Goal: Obtain resource: Download file/media

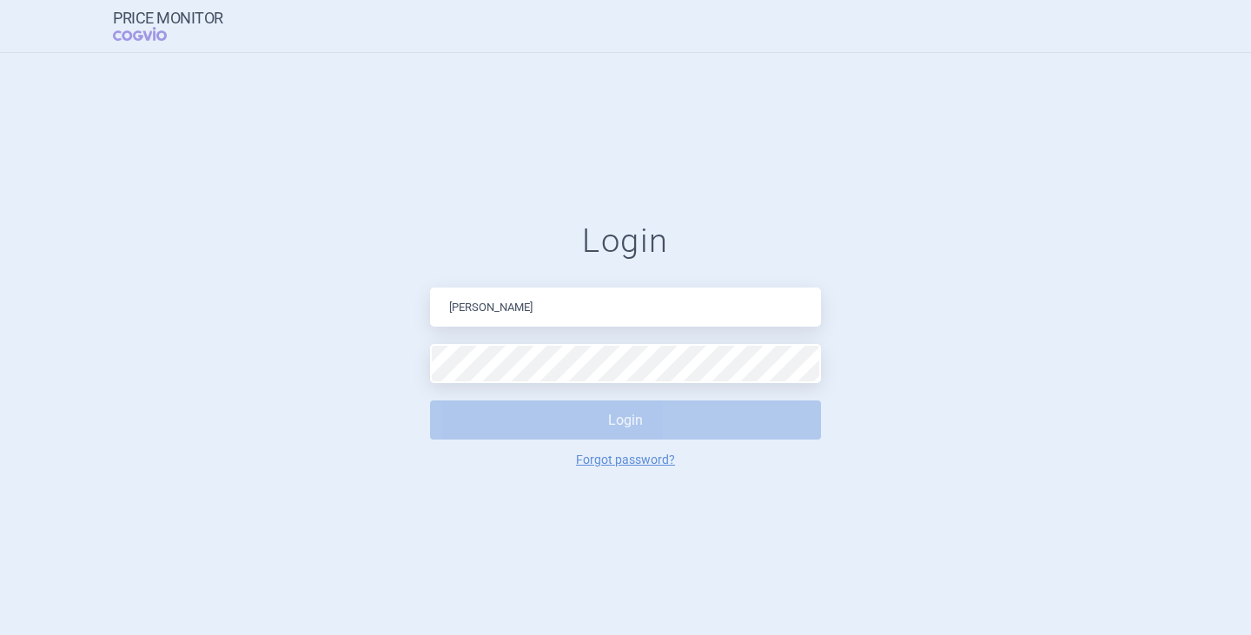
type input "[PERSON_NAME][EMAIL_ADDRESS][DOMAIN_NAME]"
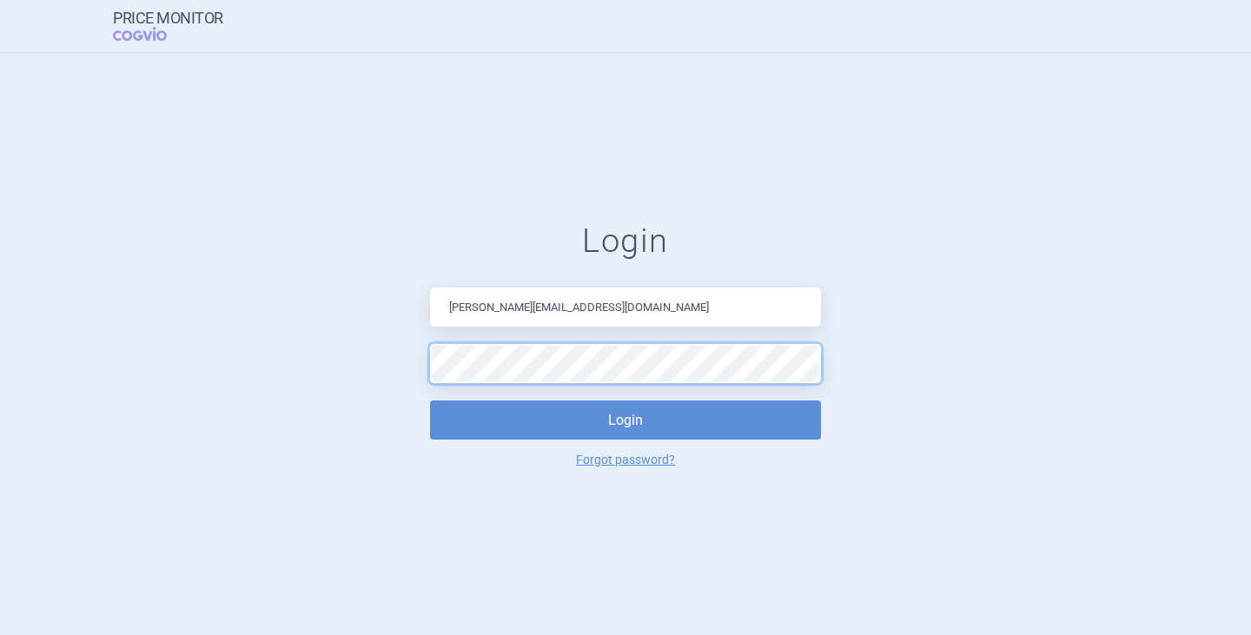
click at [430, 400] on button "Login" at bounding box center [625, 419] width 391 height 39
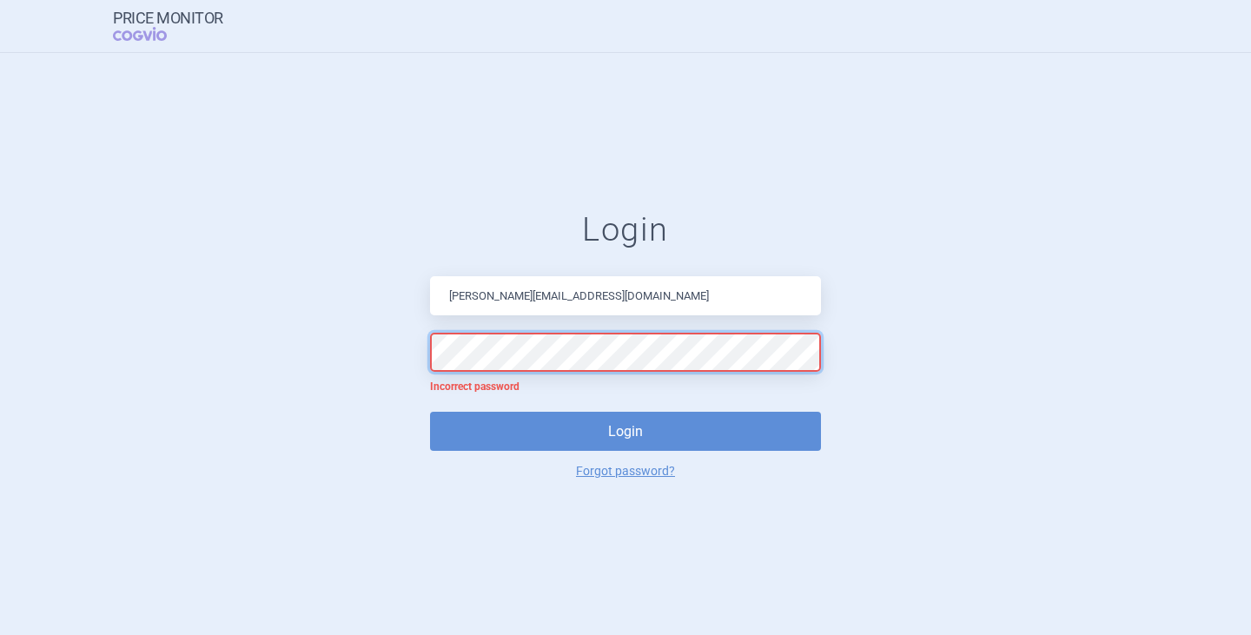
click at [333, 347] on form "Login [PERSON_NAME][EMAIL_ADDRESS][DOMAIN_NAME] Incorrect password Login Forgot…" at bounding box center [625, 343] width 1181 height 267
click at [430, 412] on button "Login" at bounding box center [625, 431] width 391 height 39
click at [394, 332] on form "Login [PERSON_NAME][EMAIL_ADDRESS][DOMAIN_NAME] Incorrect password Login Forgot…" at bounding box center [625, 343] width 1181 height 267
click at [430, 412] on button "Login" at bounding box center [625, 431] width 391 height 39
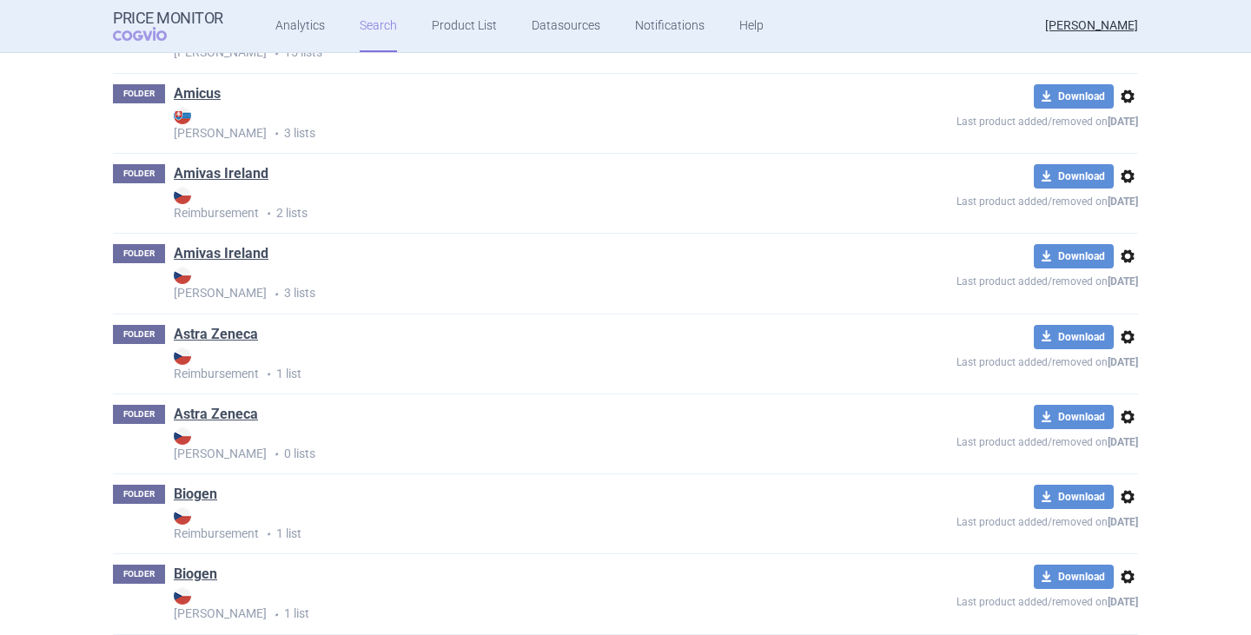
scroll to position [521, 0]
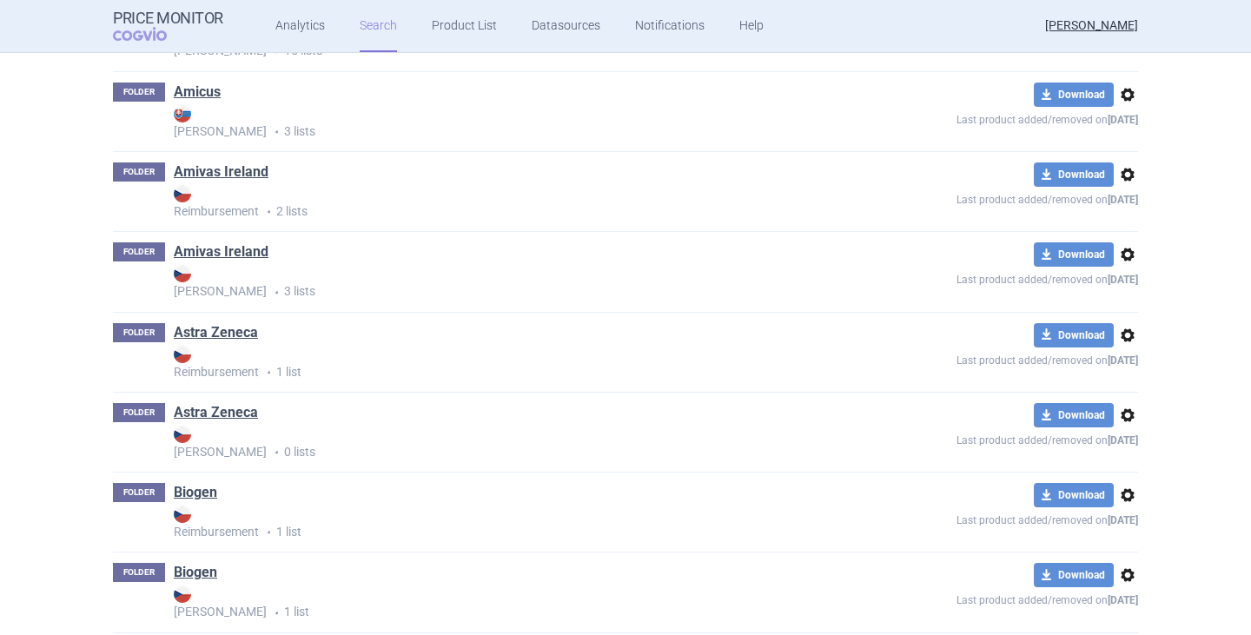
click at [191, 94] on link "Amicus" at bounding box center [197, 92] width 47 height 19
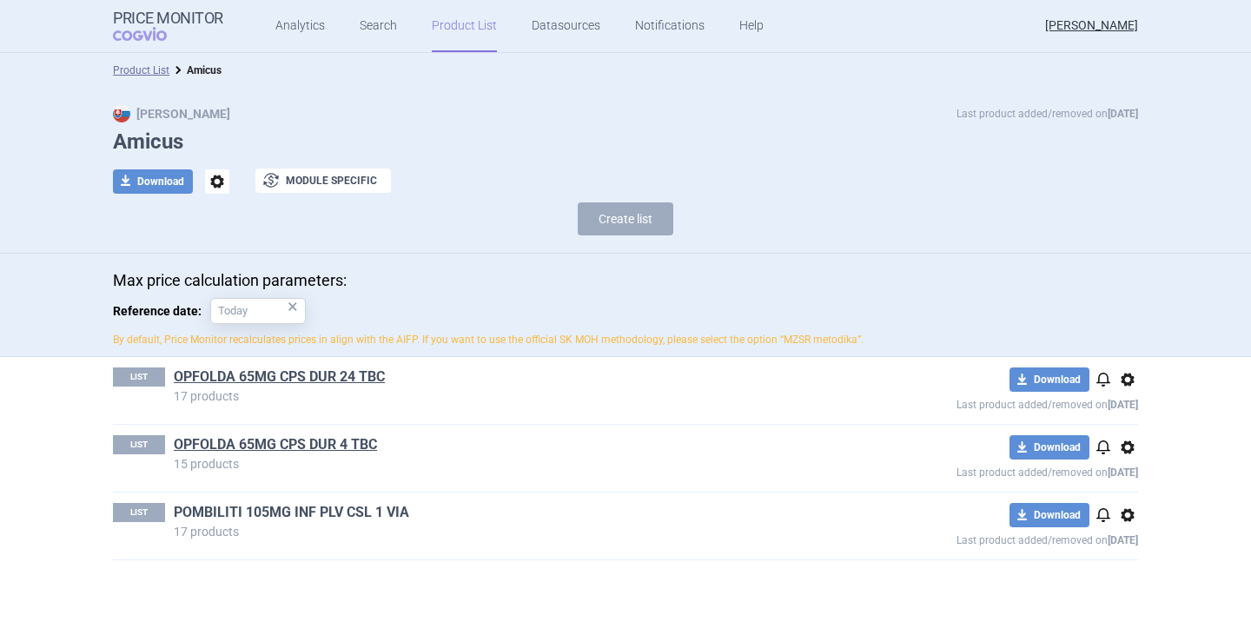
click at [257, 514] on link "POMBILITI 105MG INF PLV CSL 1 VIA" at bounding box center [291, 512] width 235 height 19
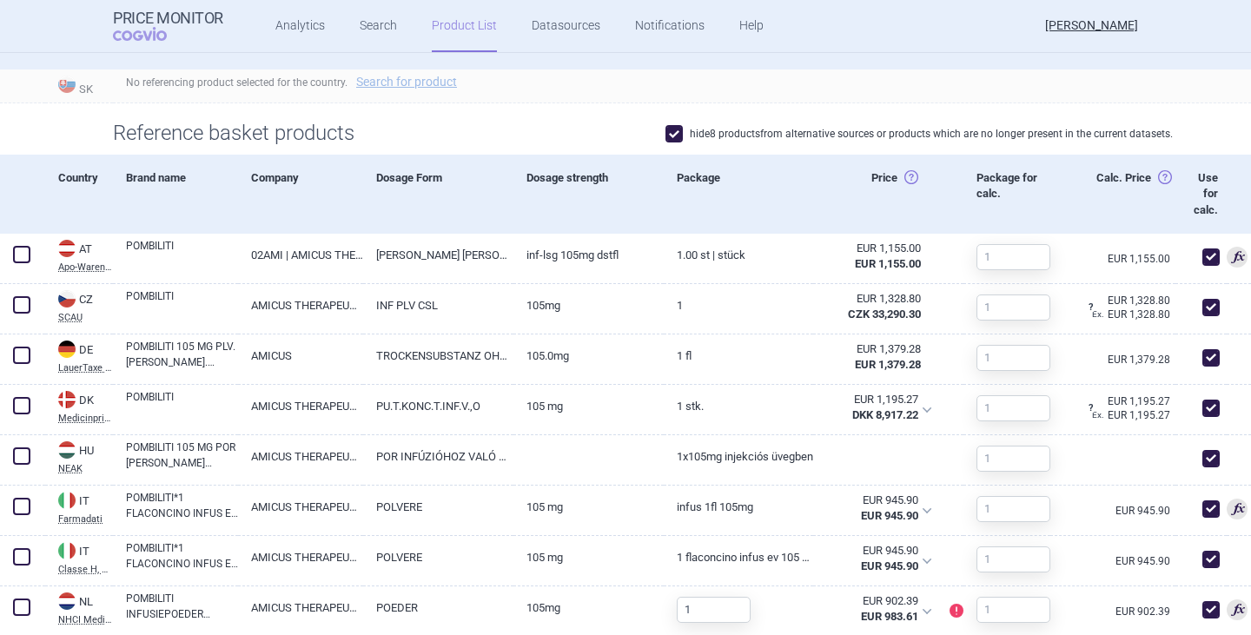
scroll to position [608, 0]
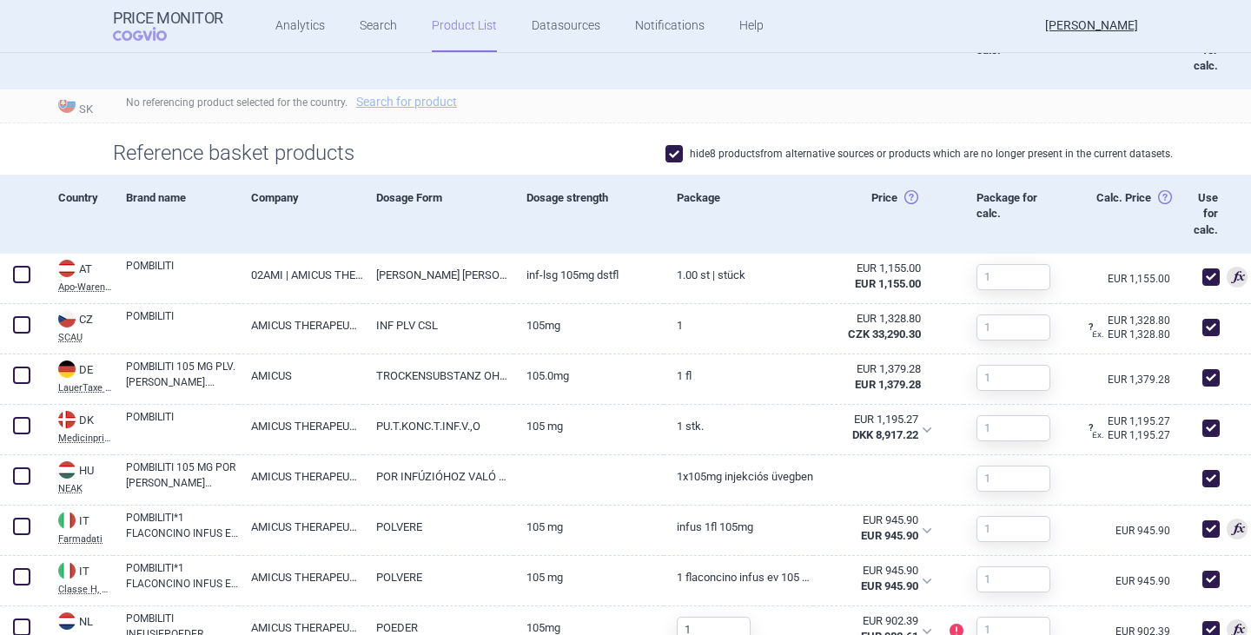
click at [674, 156] on span at bounding box center [673, 153] width 17 height 17
checkbox input "false"
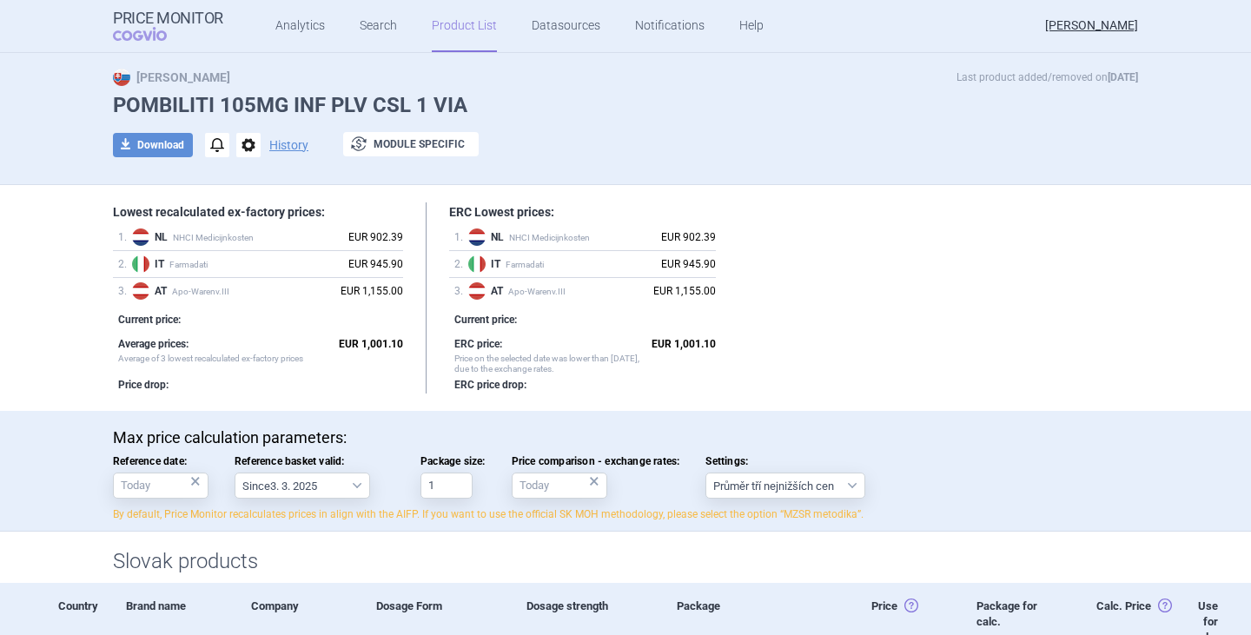
scroll to position [0, 0]
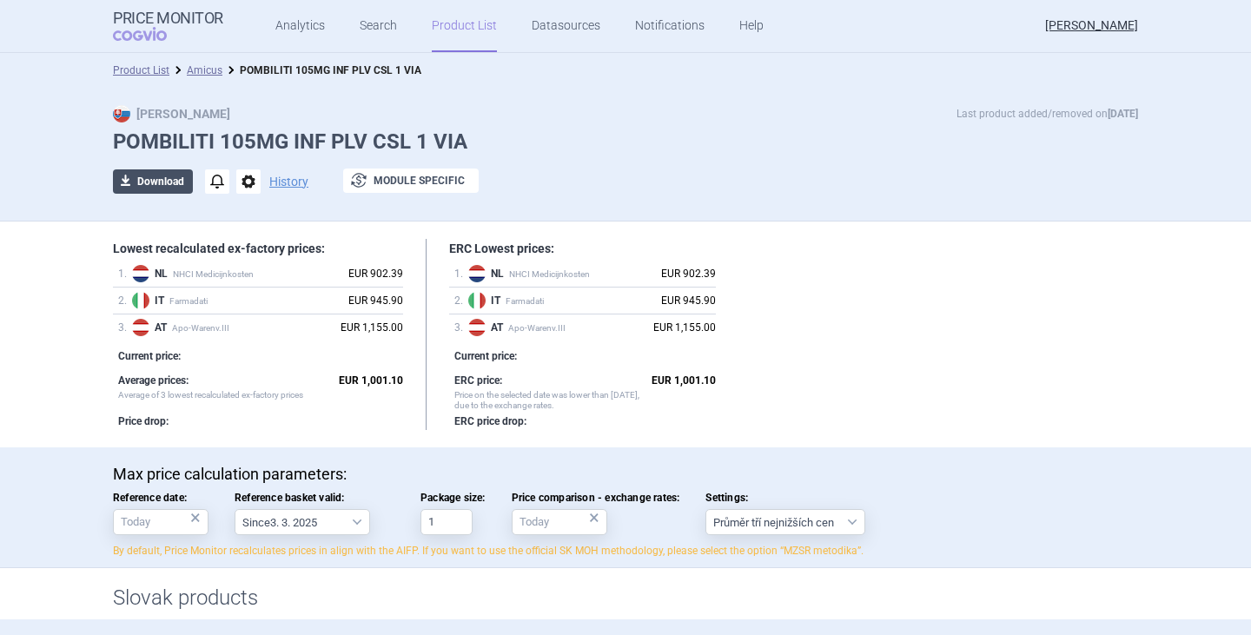
click at [170, 188] on button "download Download" at bounding box center [153, 181] width 80 height 24
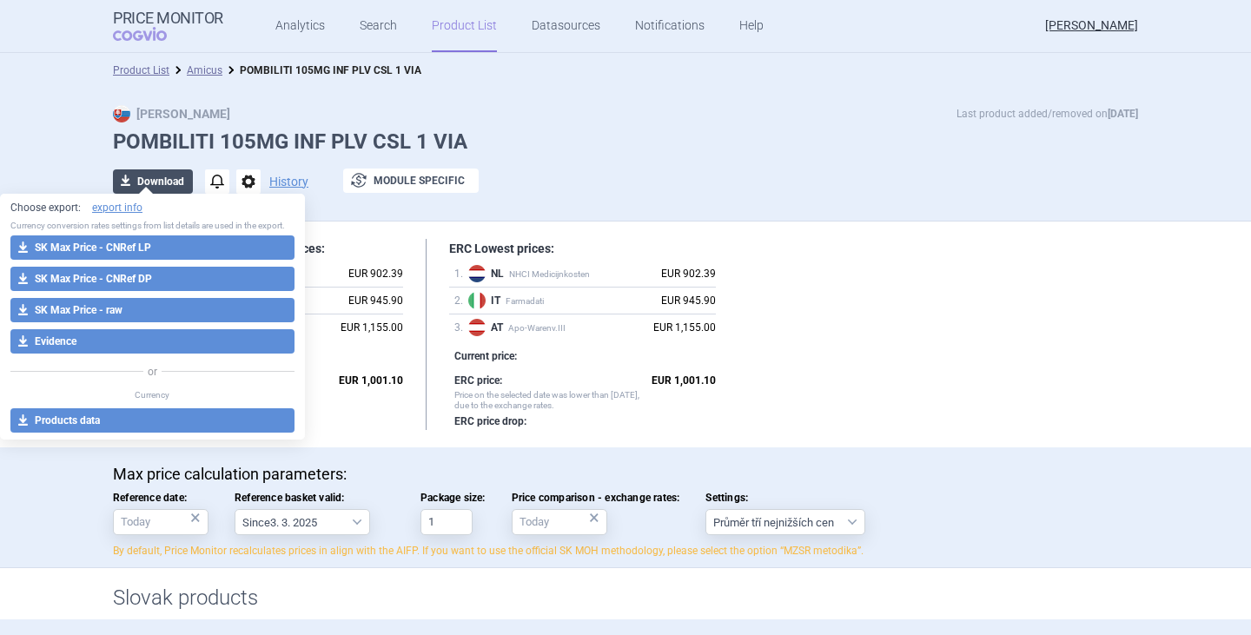
select select "EUR"
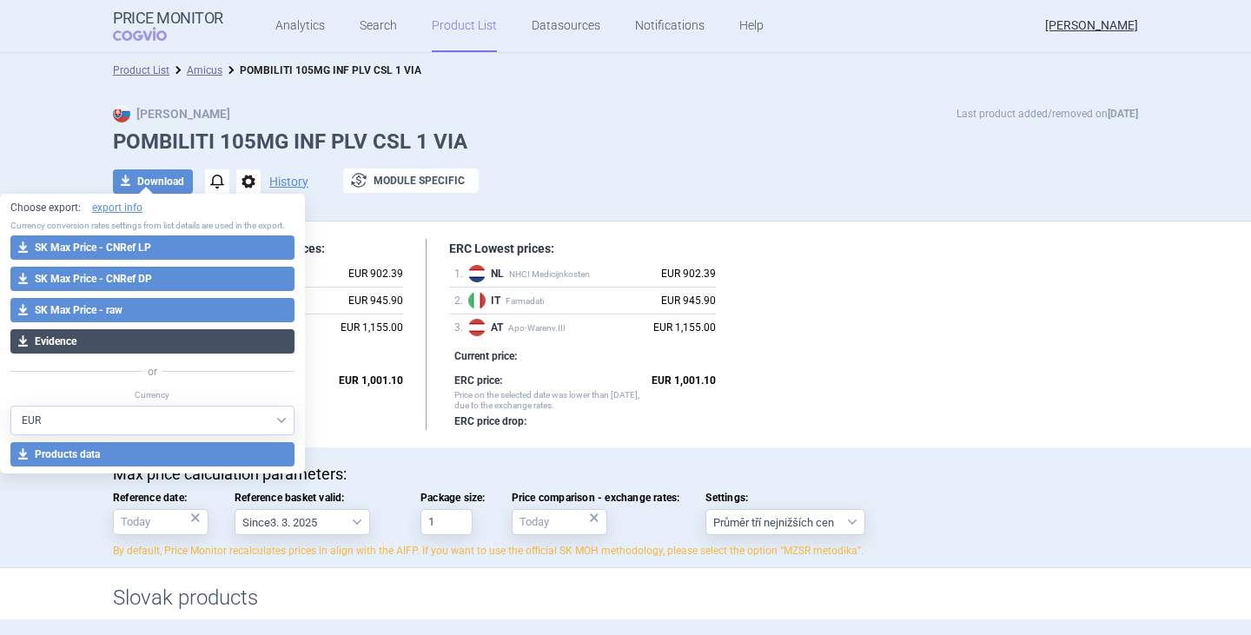
click at [117, 338] on button "download Evidence" at bounding box center [152, 341] width 284 height 24
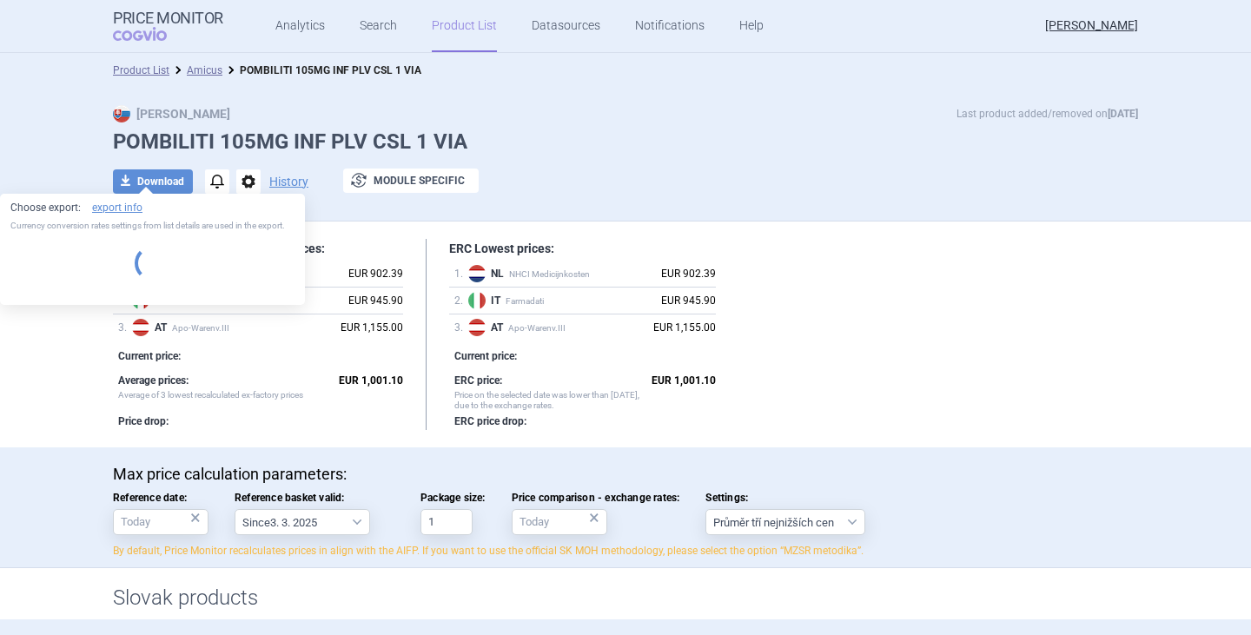
select select "EUR"
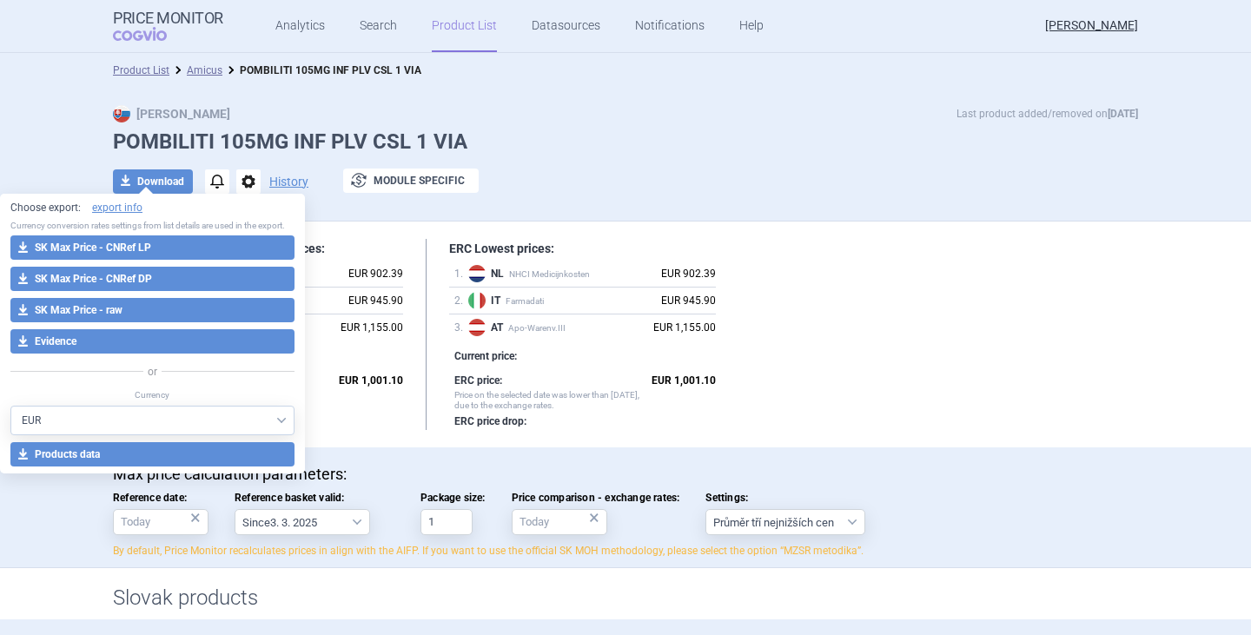
click at [192, 67] on link "Amicus" at bounding box center [205, 70] width 36 height 12
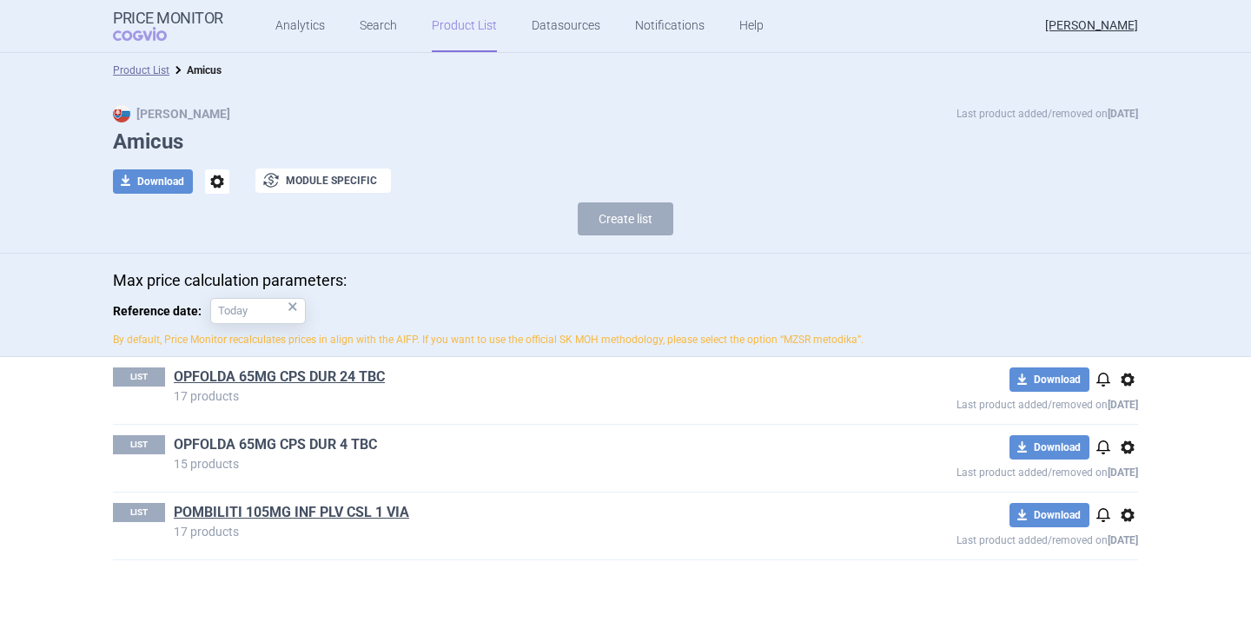
click at [238, 448] on link "OPFOLDA 65MG CPS DUR 4 TBC" at bounding box center [275, 444] width 203 height 19
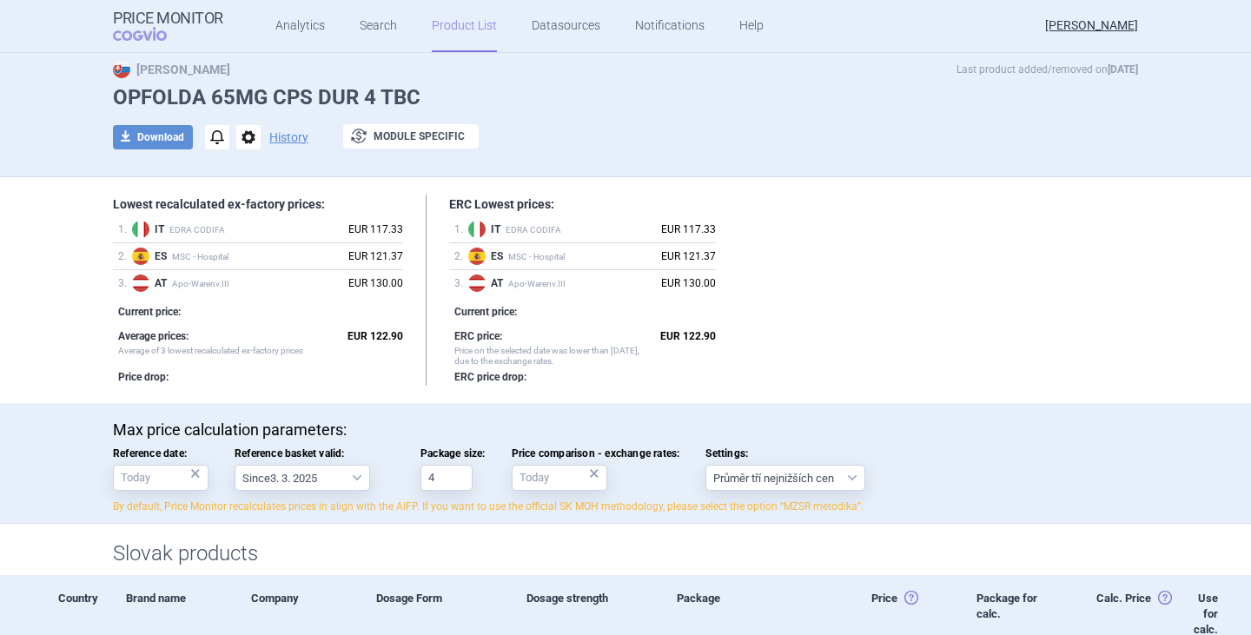
scroll to position [87, 0]
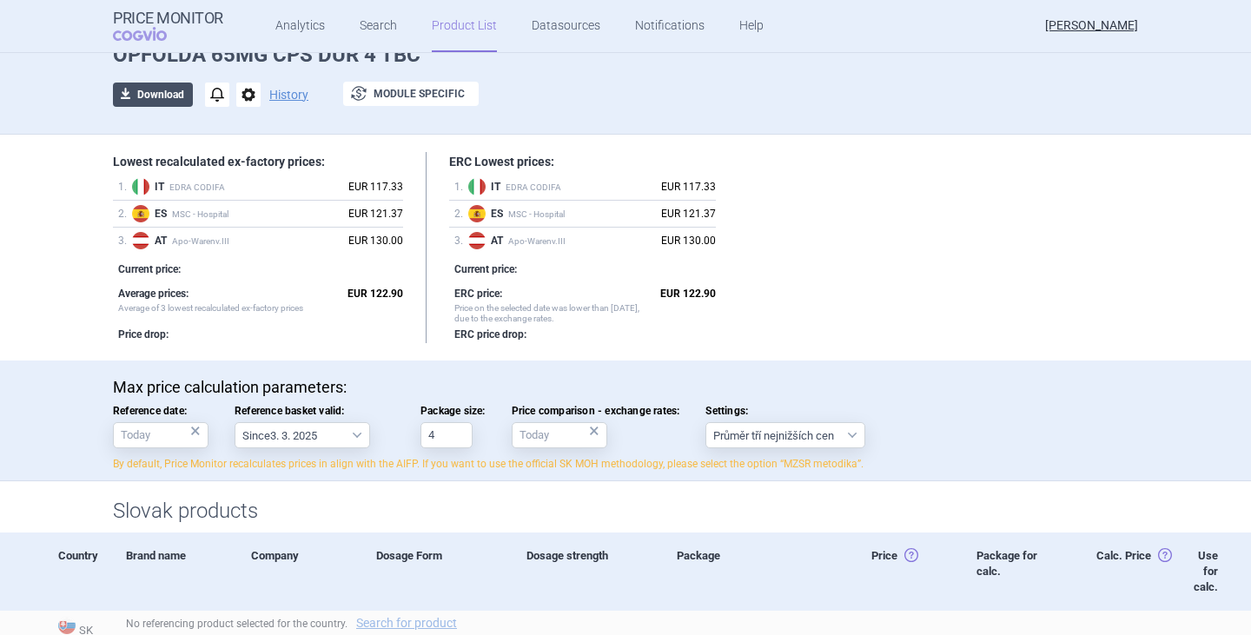
click at [155, 100] on button "download Download" at bounding box center [153, 95] width 80 height 24
select select "EUR"
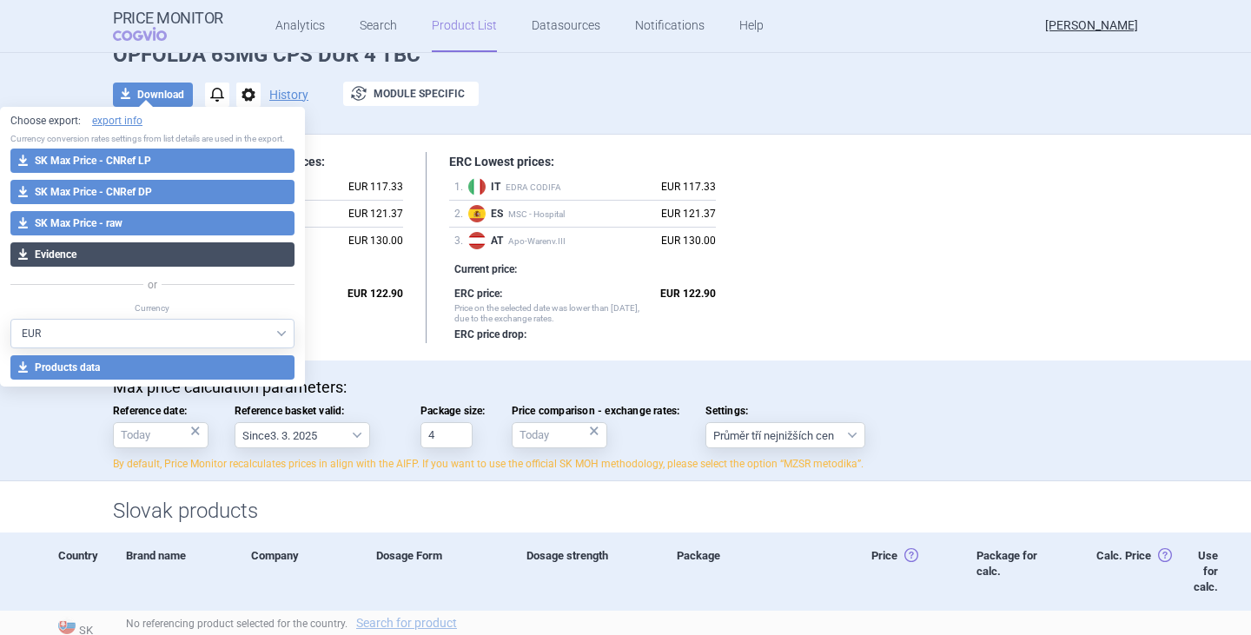
click at [83, 256] on button "download Evidence" at bounding box center [152, 254] width 284 height 24
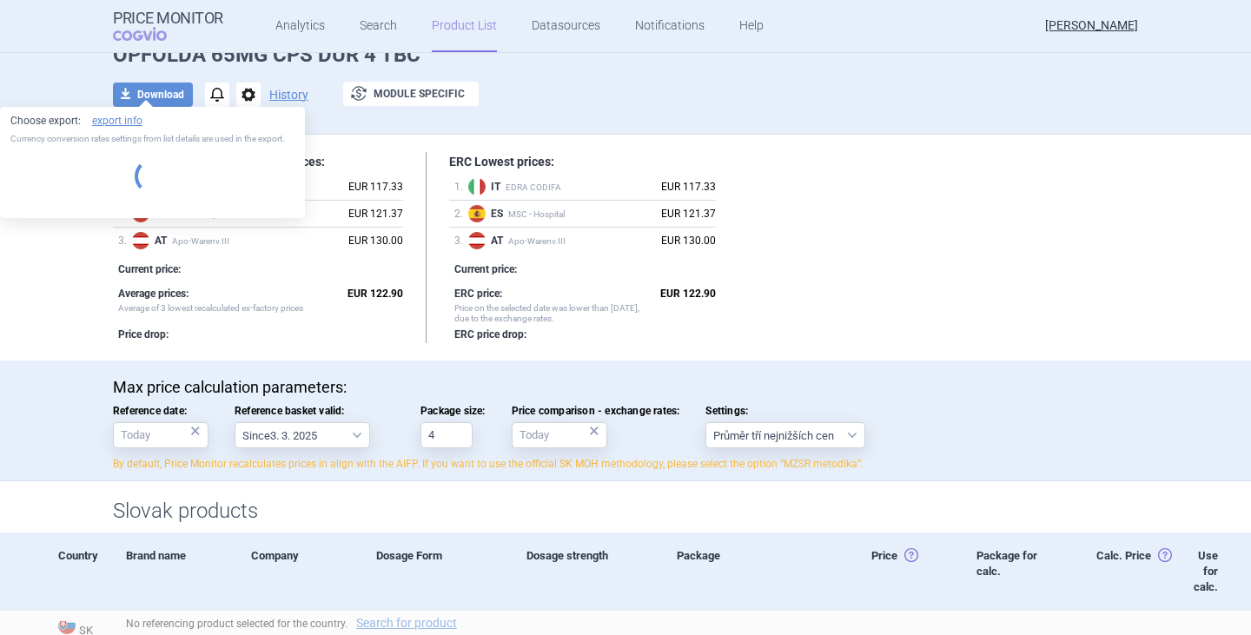
select select "EUR"
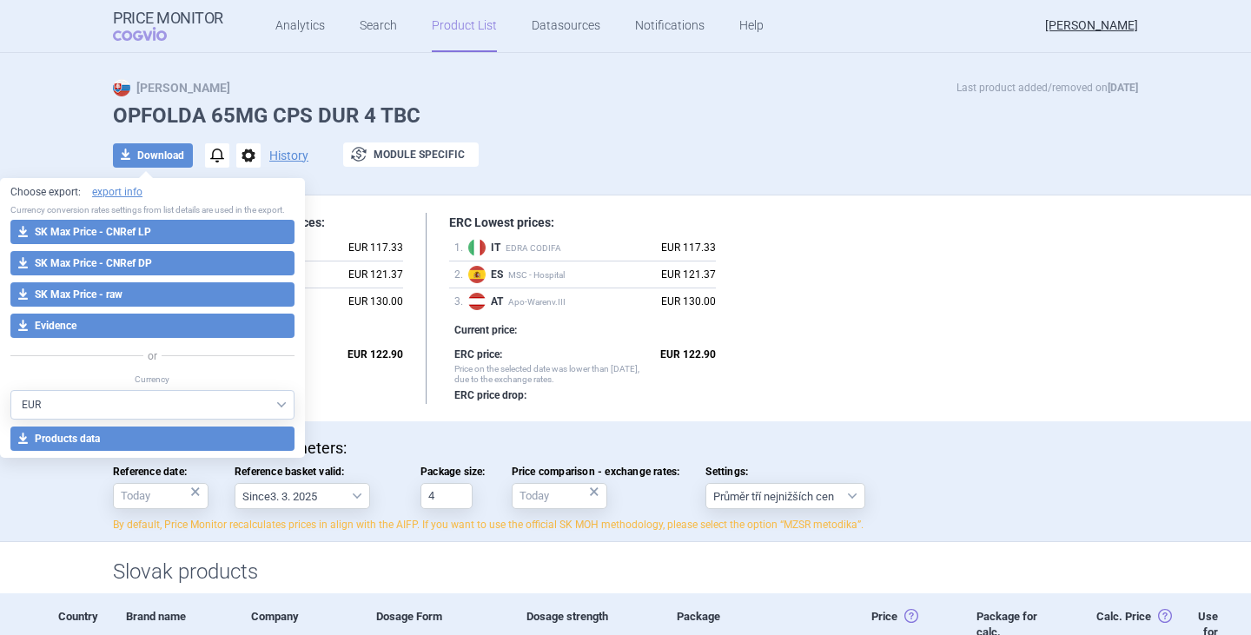
scroll to position [0, 0]
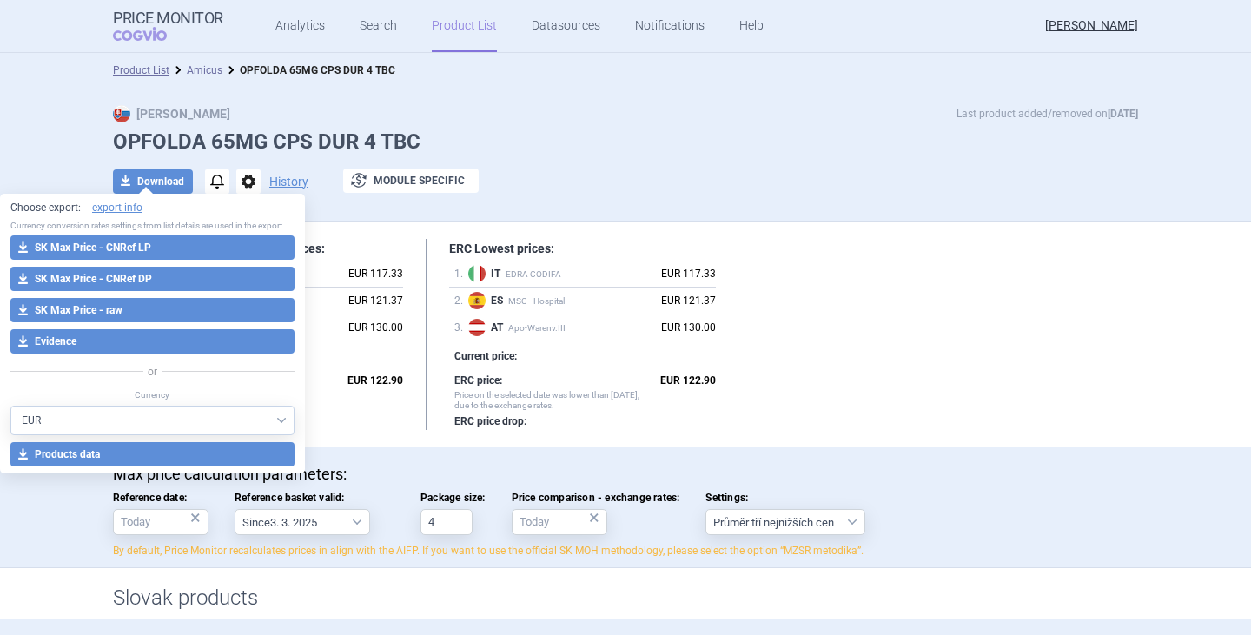
click at [202, 69] on link "Amicus" at bounding box center [205, 70] width 36 height 12
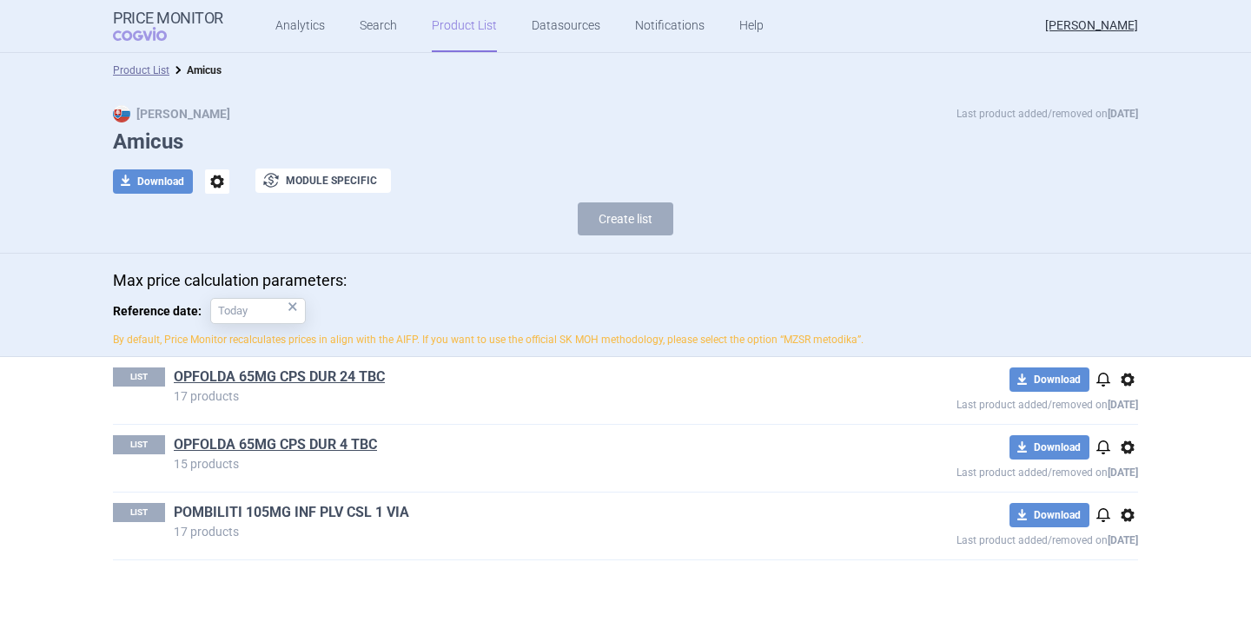
click at [254, 511] on link "POMBILITI 105MG INF PLV CSL 1 VIA" at bounding box center [291, 512] width 235 height 19
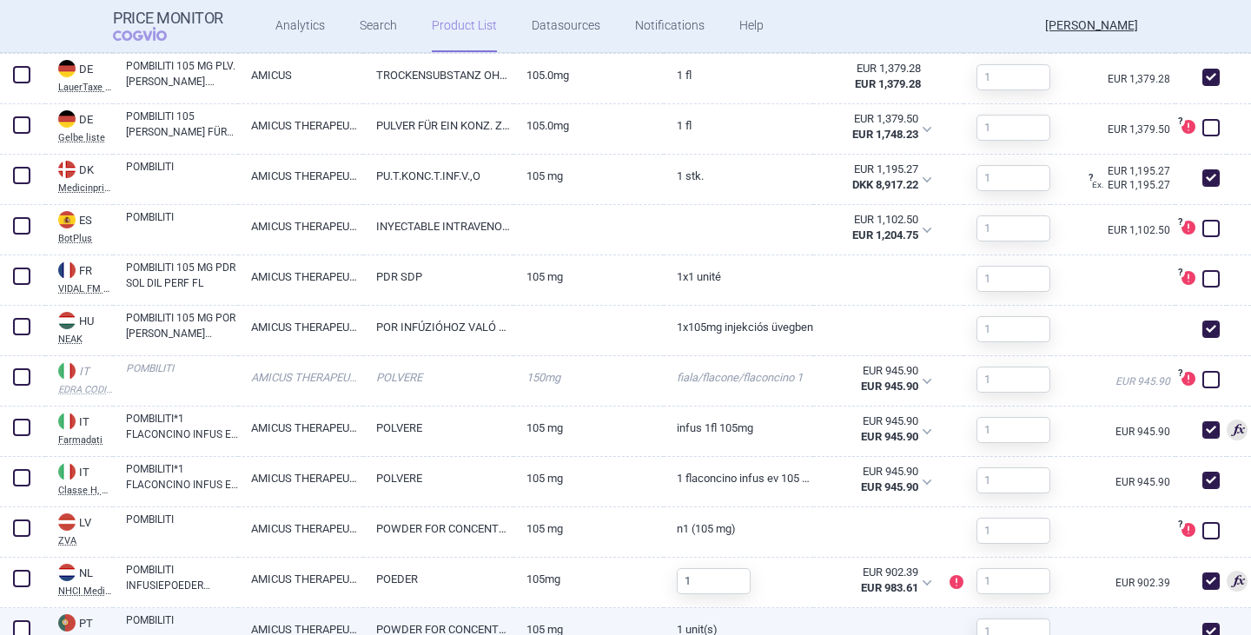
scroll to position [1042, 0]
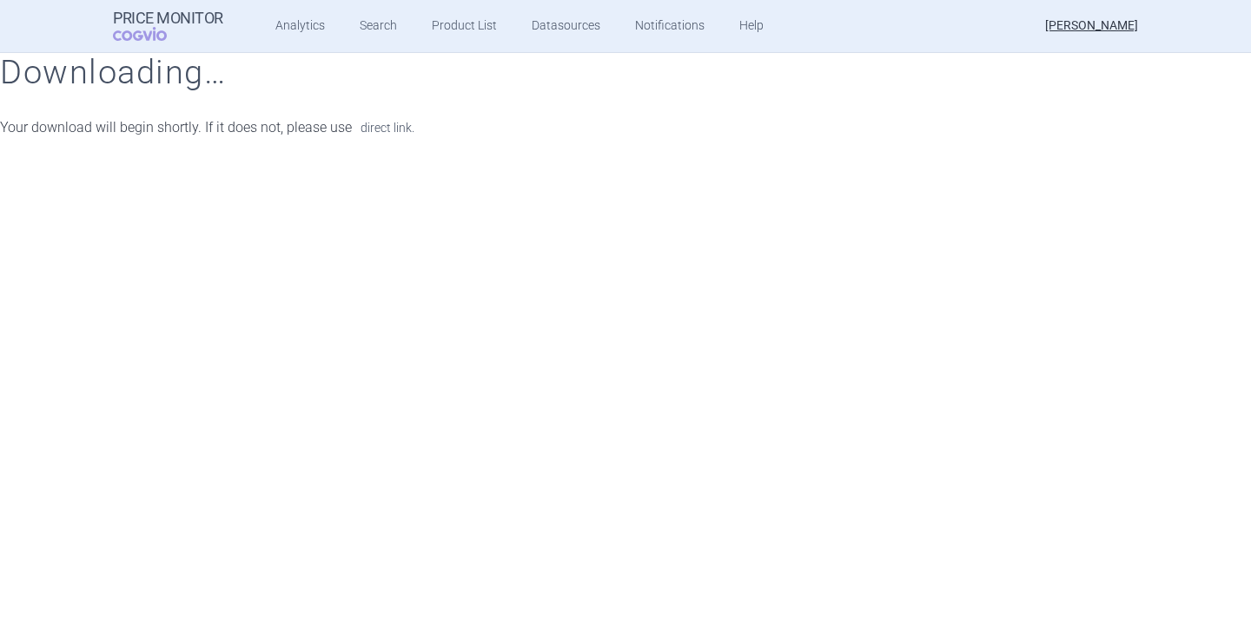
click at [393, 128] on link "direct link." at bounding box center [387, 128] width 54 height 12
